Goal: Learn about a topic: Learn about a topic

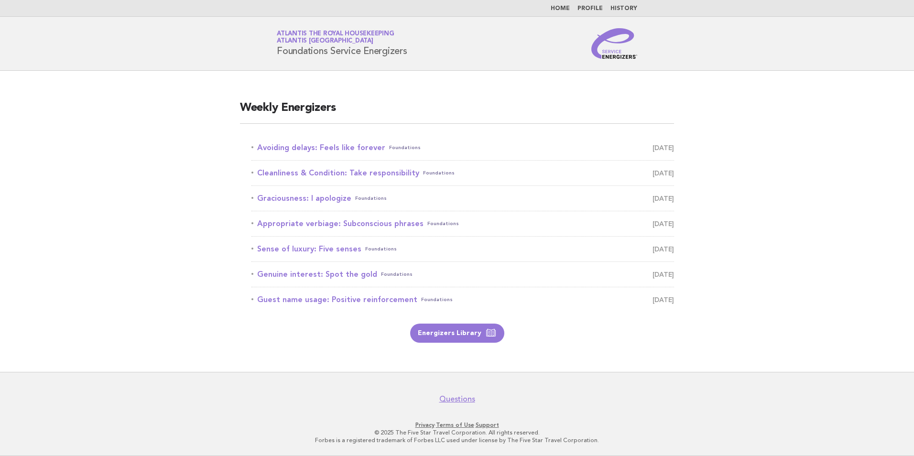
click at [781, 153] on main "Weekly Energizers Avoiding delays: Feels like forever Foundations [DATE] Cleanl…" at bounding box center [457, 221] width 914 height 301
click at [461, 335] on link "Energizers Library" at bounding box center [457, 333] width 94 height 19
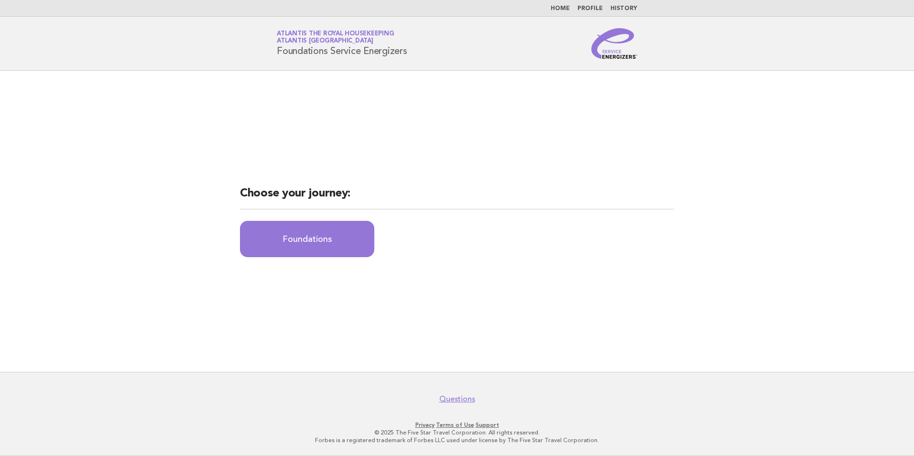
click at [562, 7] on link "Home" at bounding box center [560, 9] width 19 height 6
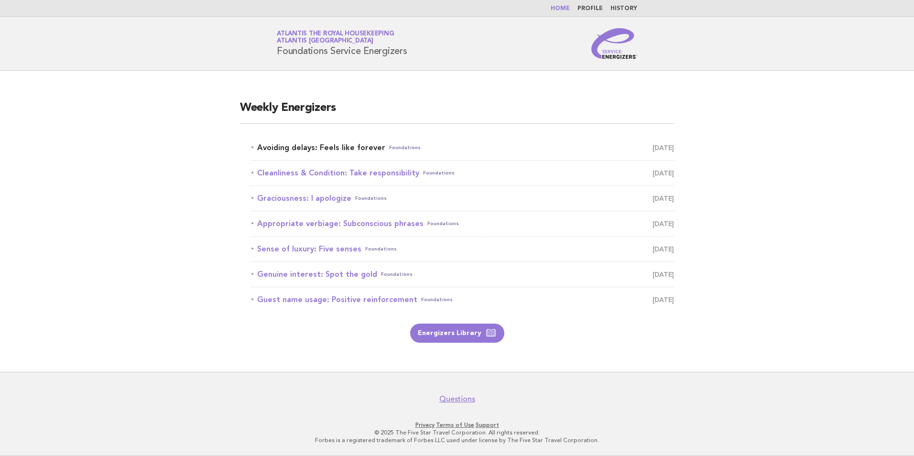
click at [318, 144] on link "Avoiding delays: Feels like forever Foundations September 7" at bounding box center [463, 147] width 423 height 13
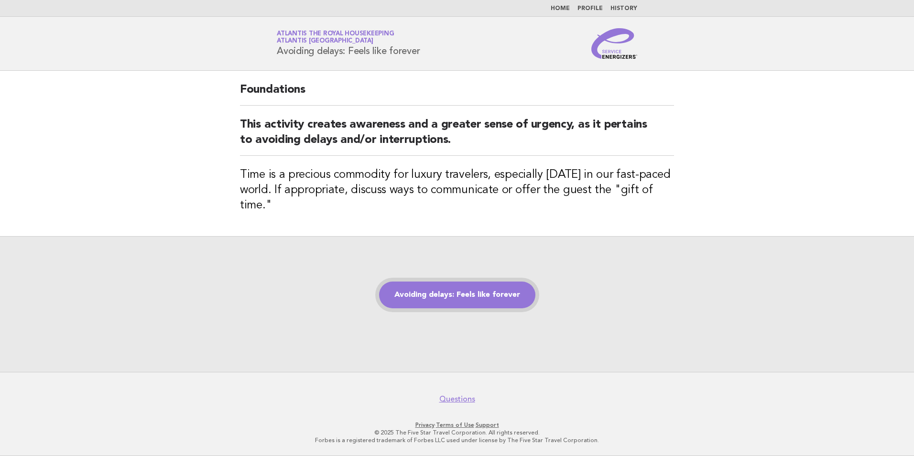
click at [448, 288] on link "Avoiding delays: Feels like forever" at bounding box center [457, 295] width 156 height 27
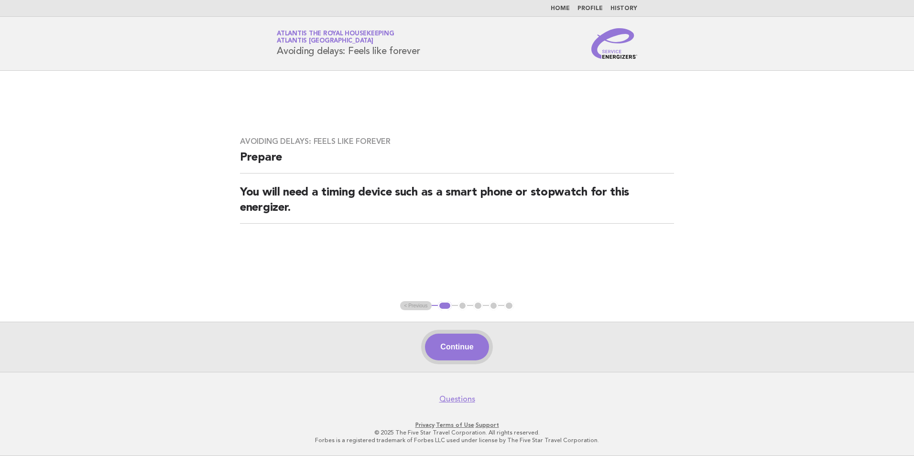
click at [466, 351] on button "Continue" at bounding box center [457, 347] width 64 height 27
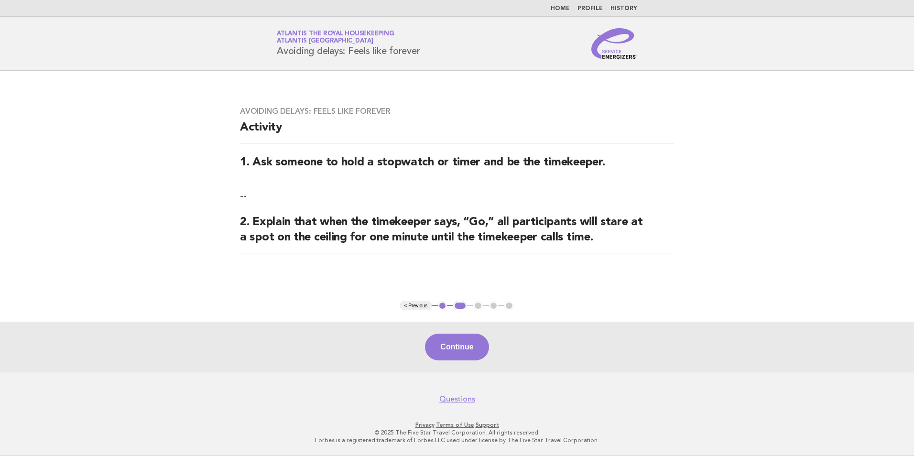
click at [466, 351] on button "Continue" at bounding box center [457, 347] width 64 height 27
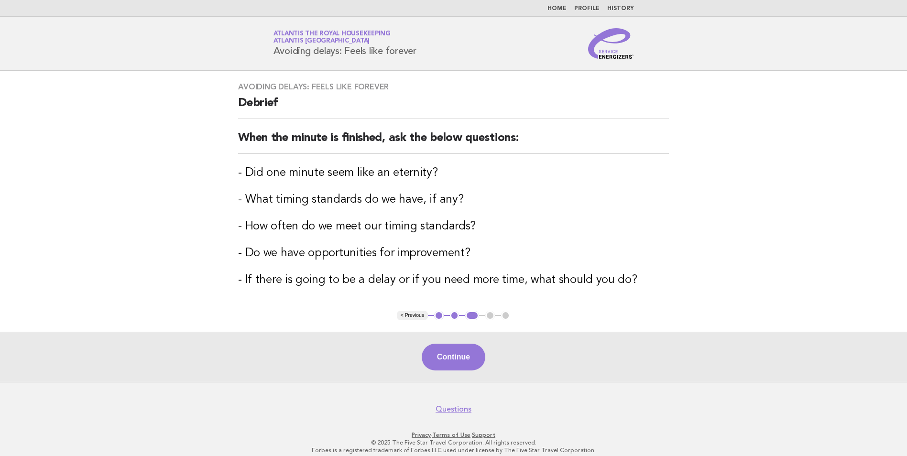
click at [466, 351] on button "Continue" at bounding box center [454, 357] width 64 height 27
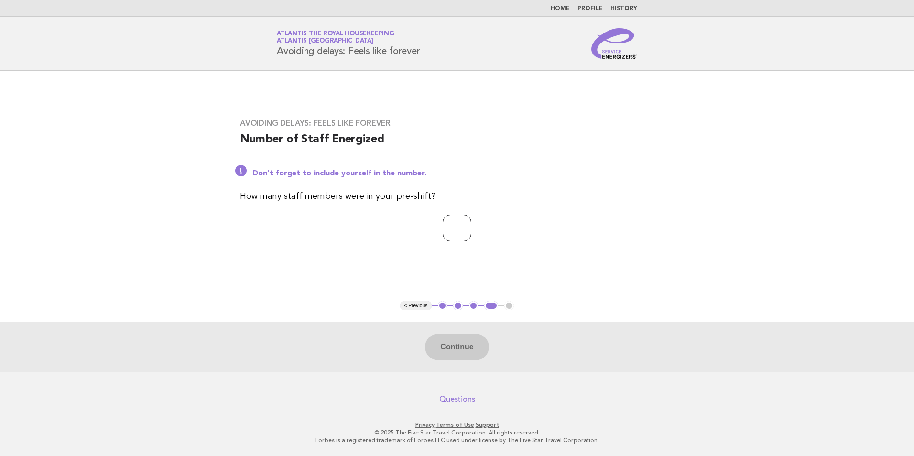
click at [450, 227] on input "number" at bounding box center [457, 228] width 29 height 27
type input "**"
click at [463, 355] on button "Continue" at bounding box center [457, 347] width 64 height 27
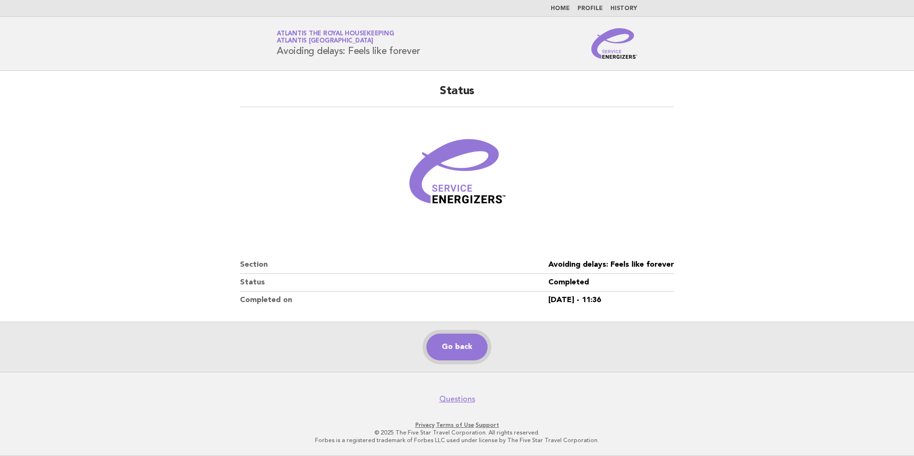
click at [452, 347] on link "Go back" at bounding box center [457, 347] width 61 height 27
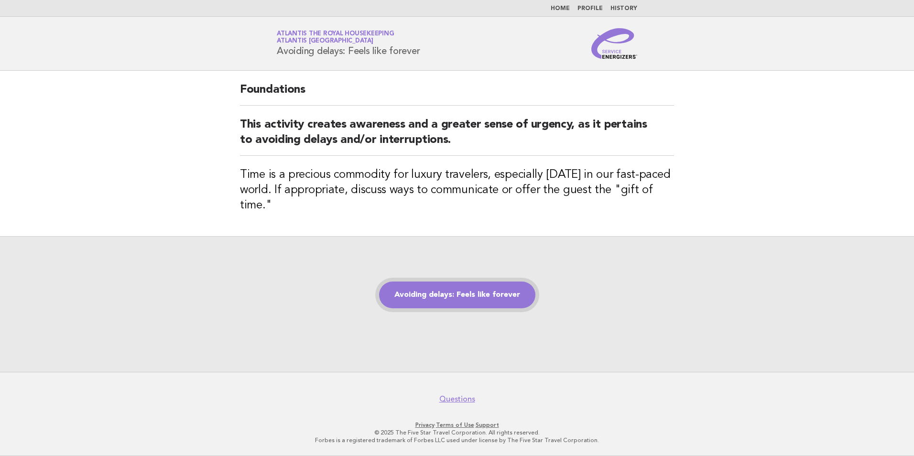
click at [435, 298] on link "Avoiding delays: Feels like forever" at bounding box center [457, 295] width 156 height 27
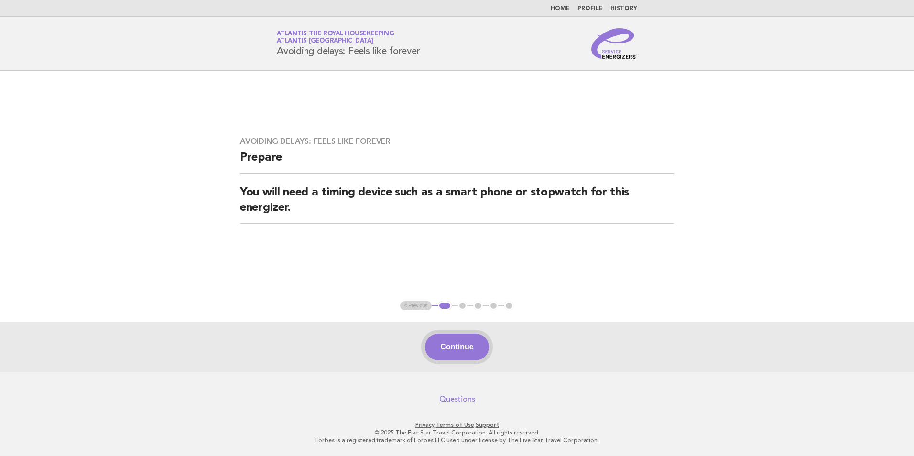
click at [455, 341] on button "Continue" at bounding box center [457, 347] width 64 height 27
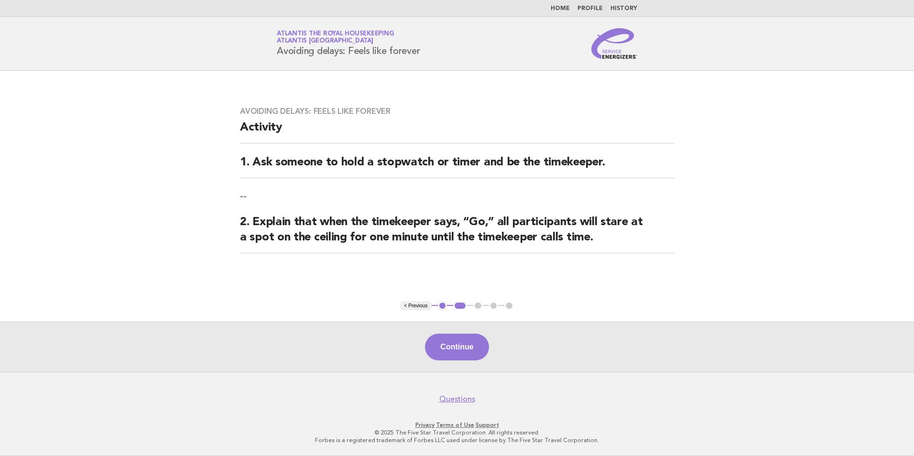
click at [455, 341] on button "Continue" at bounding box center [457, 347] width 64 height 27
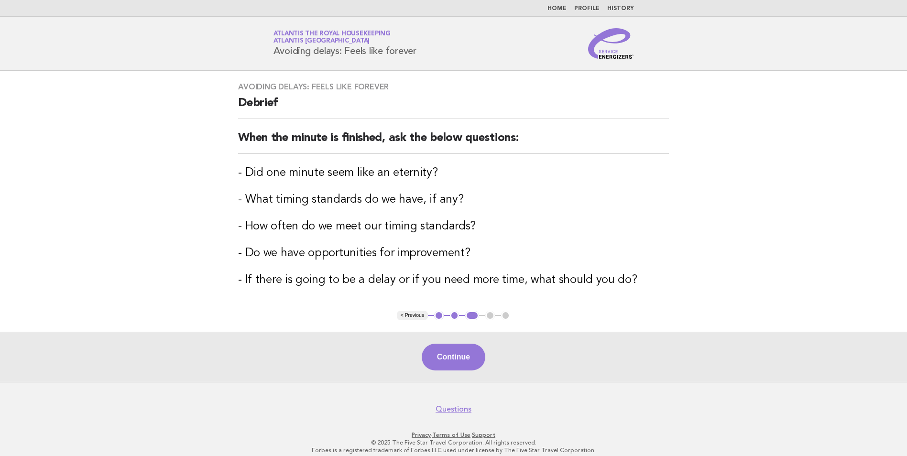
click at [455, 341] on div "Continue" at bounding box center [453, 357] width 907 height 50
click at [452, 360] on button "Continue" at bounding box center [454, 357] width 64 height 27
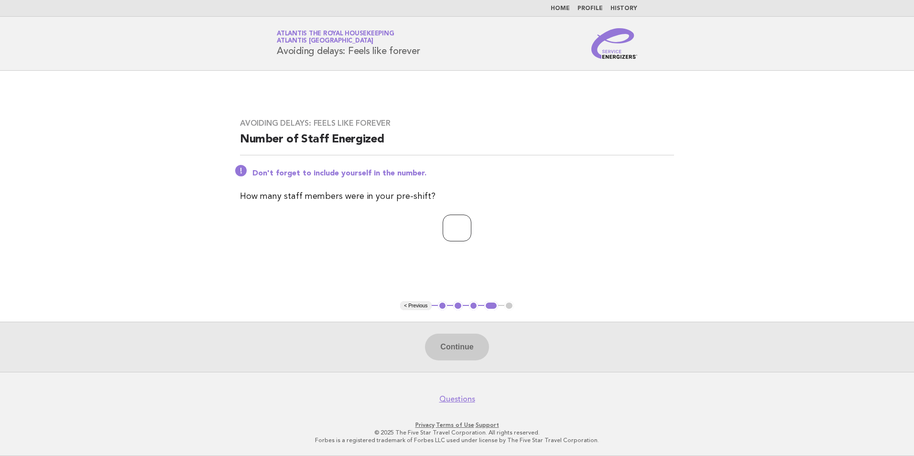
click at [449, 229] on input "number" at bounding box center [457, 228] width 29 height 27
type input "**"
click at [456, 345] on button "Continue" at bounding box center [457, 347] width 64 height 27
